Goal: Information Seeking & Learning: Learn about a topic

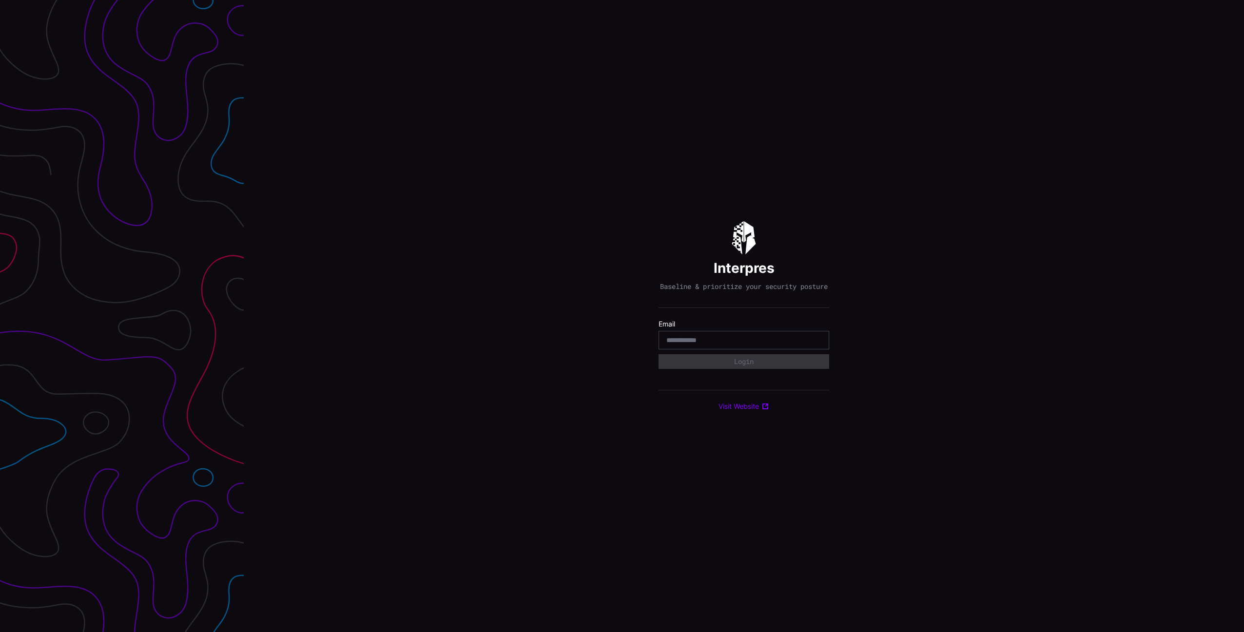
click at [823, 344] on div at bounding box center [743, 340] width 171 height 19
click at [814, 345] on body "Interpres Baseline & prioritize your security posture Email Login Visit Website" at bounding box center [622, 316] width 1244 height 632
click at [1243, 345] on com-1password-button at bounding box center [1244, 316] width 0 height 632
click at [727, 341] on input "email" at bounding box center [743, 340] width 155 height 9
click at [1243, 344] on com-1password-button at bounding box center [1244, 316] width 0 height 632
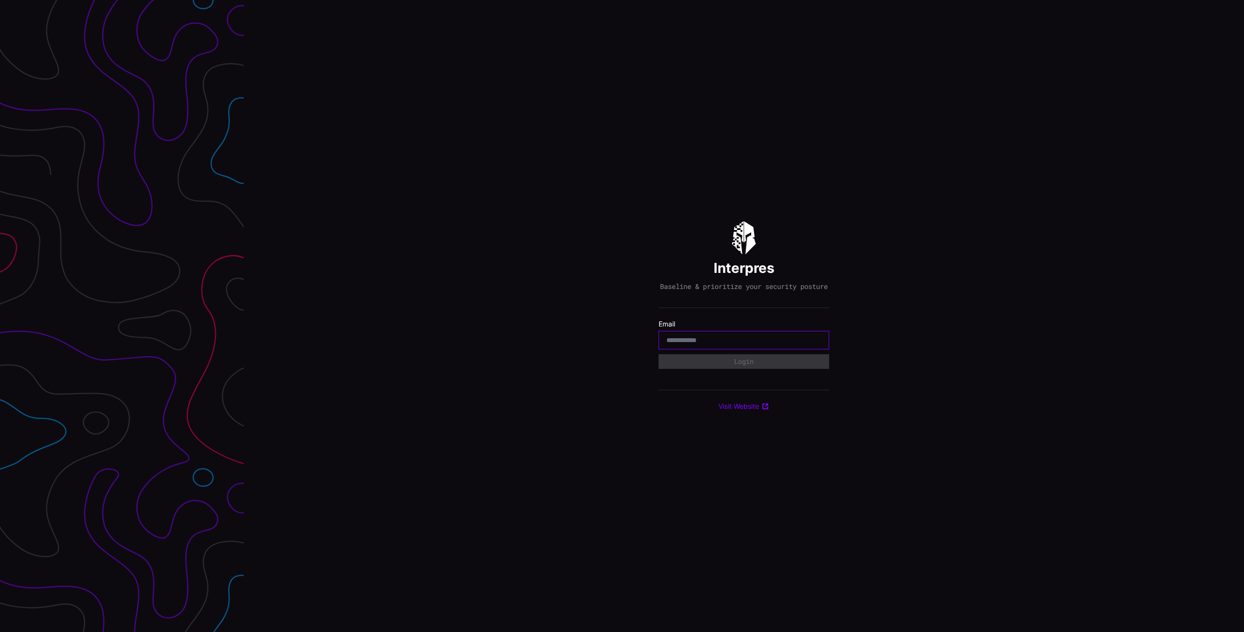
click at [1243, 344] on com-1password-button at bounding box center [1244, 316] width 0 height 632
type input "**********"
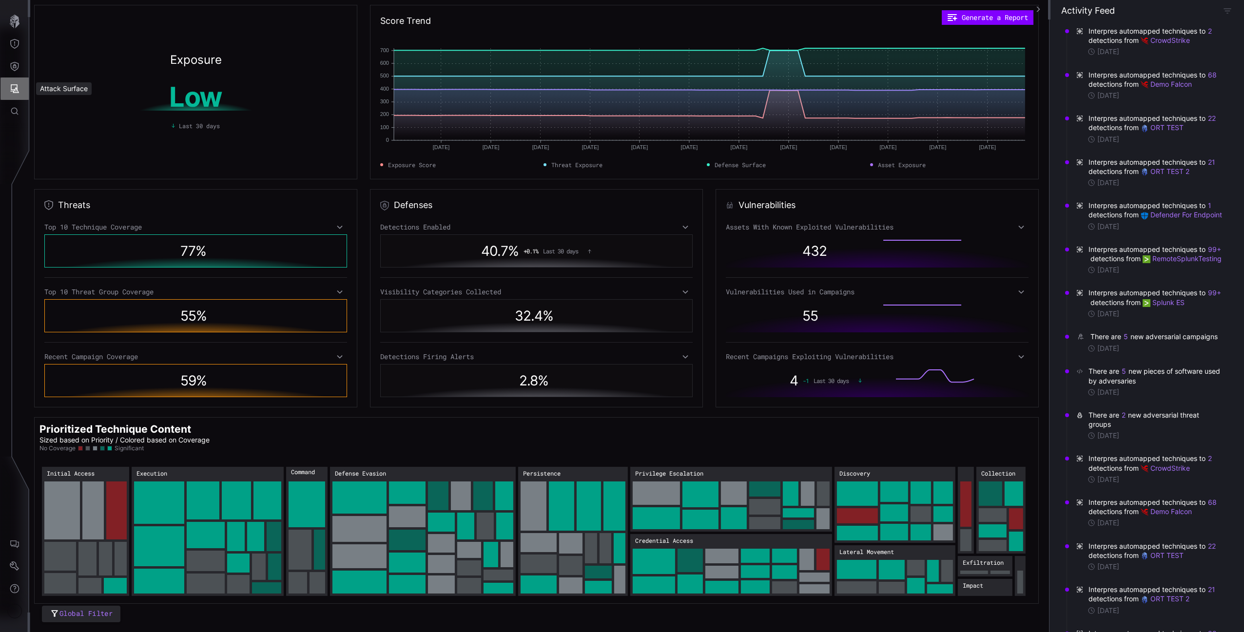
click at [17, 77] on button "Attack Surface" at bounding box center [14, 88] width 28 height 22
click at [70, 105] on div "Vulnerabilities" at bounding box center [81, 110] width 52 height 12
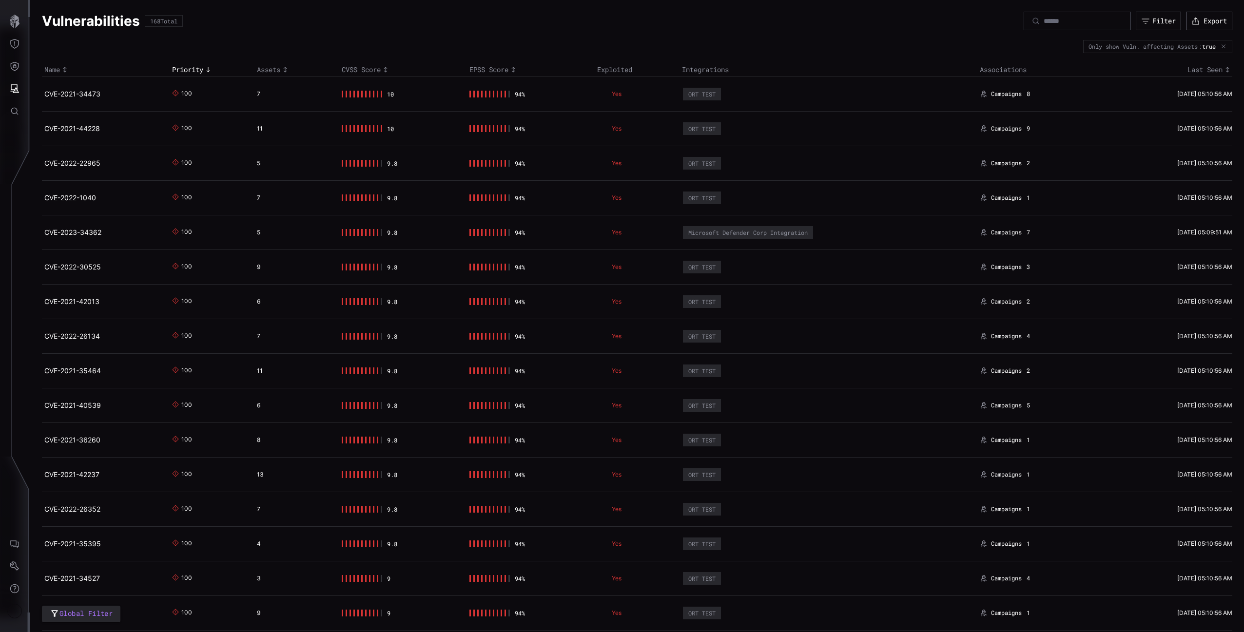
click at [818, 202] on td "ORT TEST" at bounding box center [828, 197] width 298 height 35
click at [148, 77] on td "CVE-2021-34473" at bounding box center [106, 94] width 128 height 35
drag, startPoint x: 256, startPoint y: 96, endPoint x: 242, endPoint y: 95, distance: 14.1
click at [242, 95] on tr "CVE-2021-34473 100 7 10 94 % Yes ORT TEST Campaigns 8 [DATE] 05:10:56 AM" at bounding box center [637, 94] width 1190 height 35
click at [95, 90] on link "CVE-2021-34473" at bounding box center [72, 94] width 56 height 8
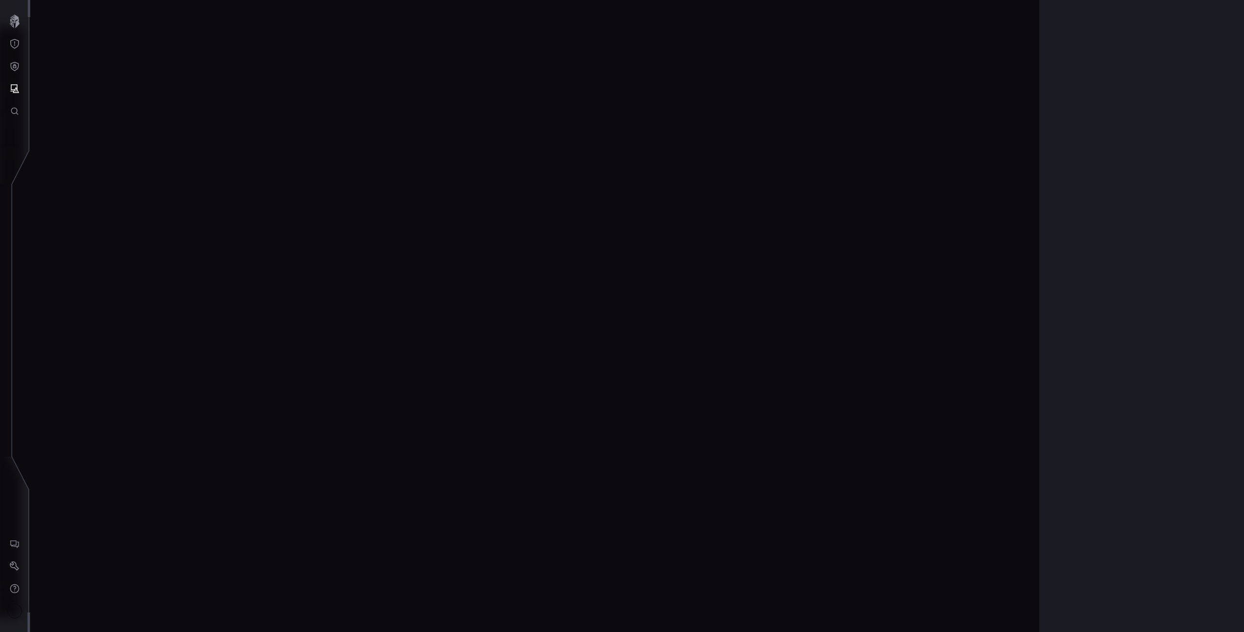
scroll to position [1930, 242]
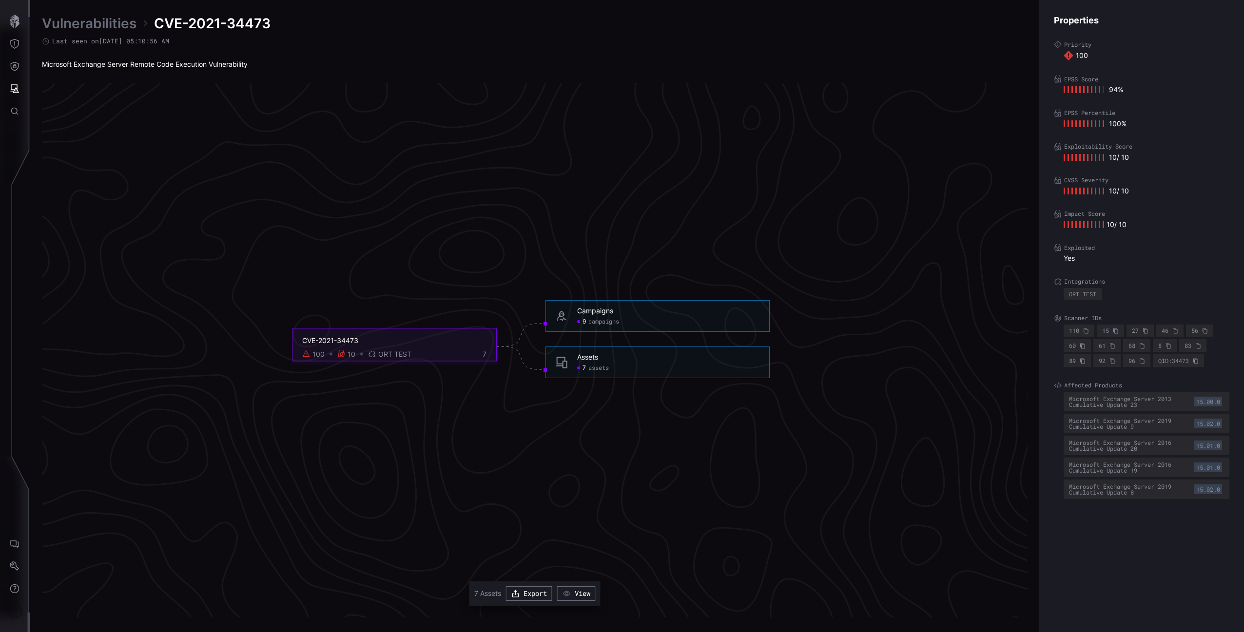
click at [592, 368] on span "assets" at bounding box center [598, 368] width 20 height 8
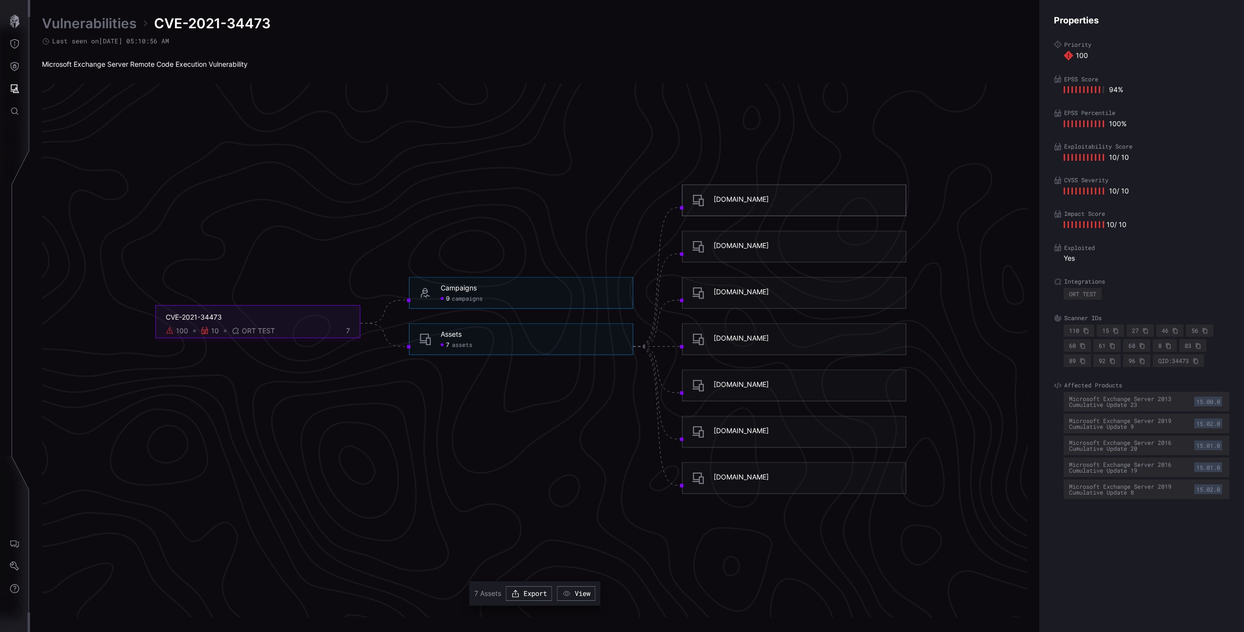
click at [717, 197] on div "[DOMAIN_NAME]" at bounding box center [740, 199] width 55 height 9
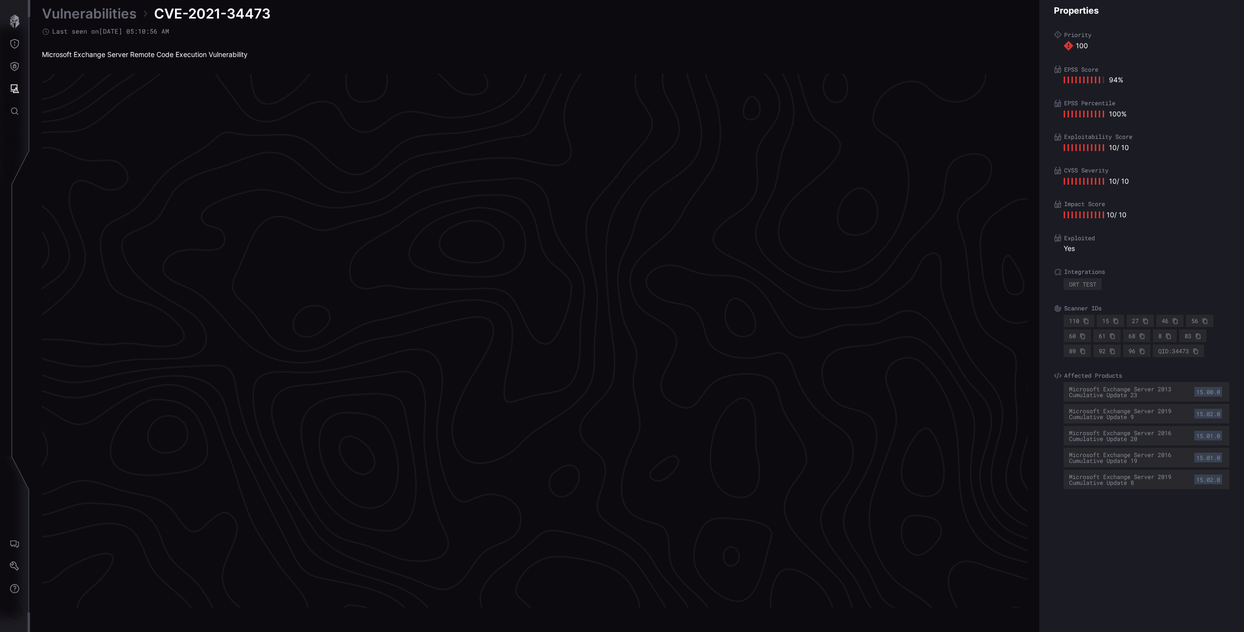
scroll to position [1930, 242]
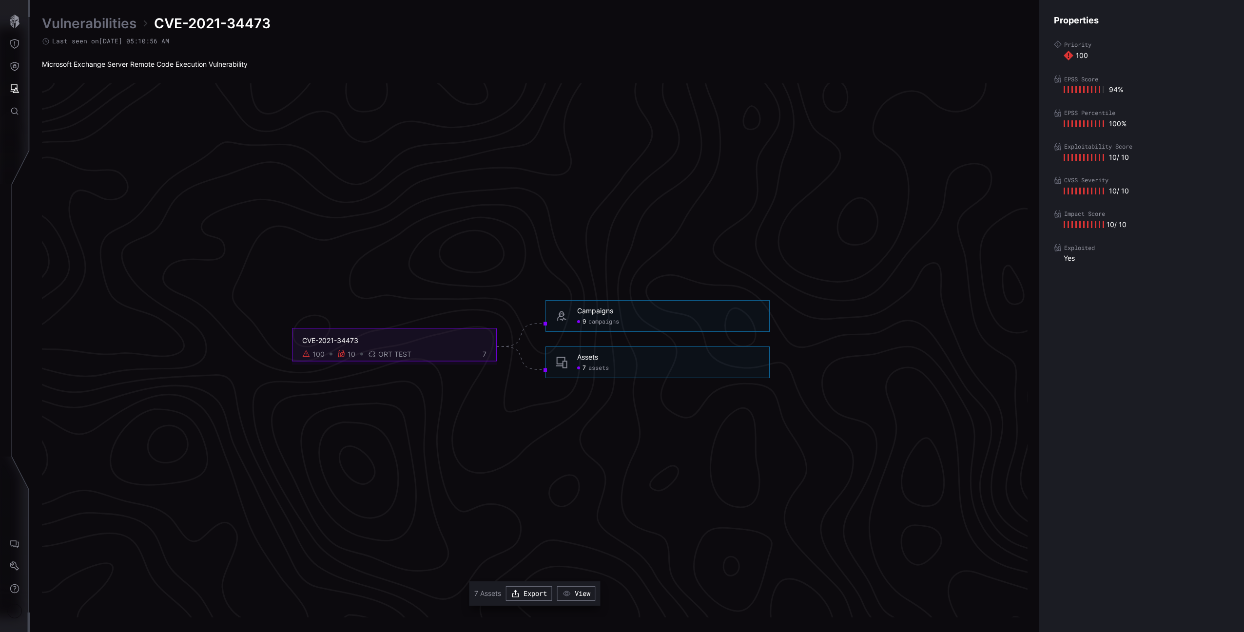
click at [593, 366] on span "assets" at bounding box center [598, 368] width 20 height 8
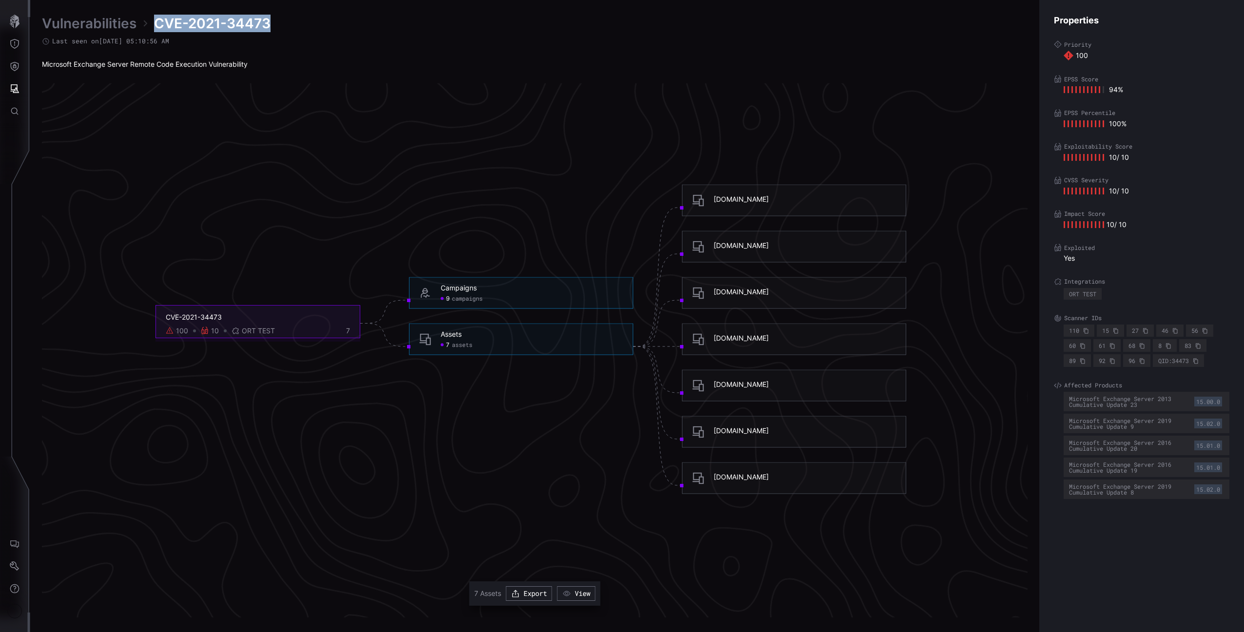
drag, startPoint x: 271, startPoint y: 24, endPoint x: 159, endPoint y: 21, distance: 112.6
click at [159, 21] on div "Vulnerabilities CVE-2021-34473" at bounding box center [534, 24] width 985 height 18
click at [460, 86] on icon "CVE-2021-34473 100 10 ORT TEST 7 Campaigns 9 campaigns Campaigns - 9 campaigns …" at bounding box center [531, 346] width 1462 height 4385
